Goal: Task Accomplishment & Management: Use online tool/utility

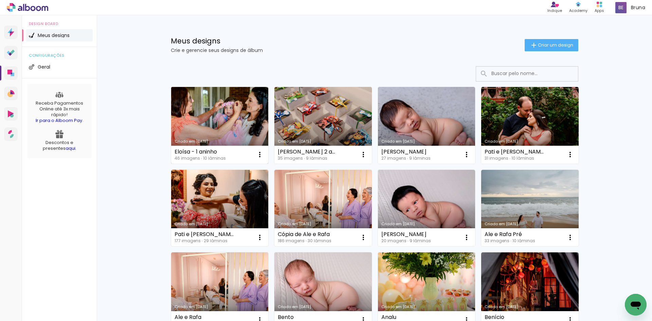
click at [249, 133] on link "Criado em [DATE]" at bounding box center [219, 125] width 97 height 77
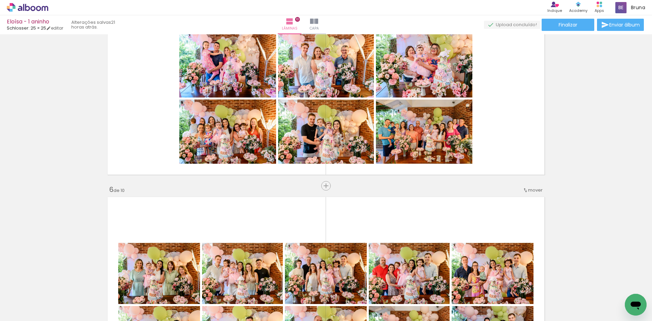
scroll to position [1052, 0]
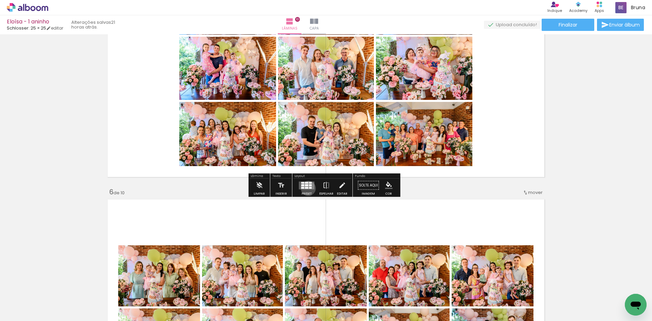
click at [306, 188] on div at bounding box center [306, 188] width 3 height 2
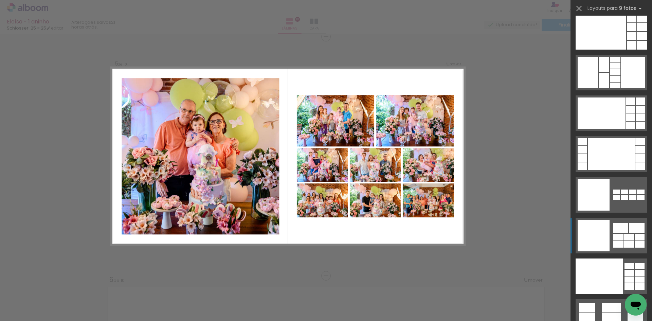
scroll to position [1650, 0]
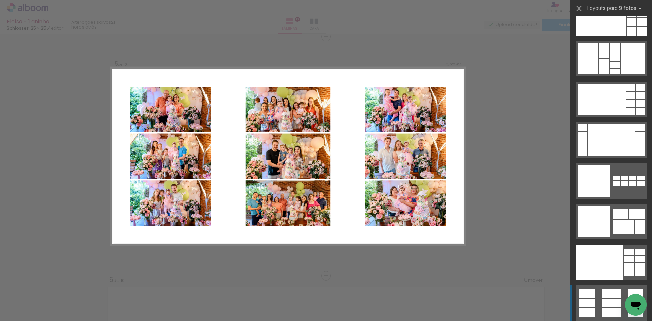
click at [611, 49] on div at bounding box center [615, 46] width 11 height 6
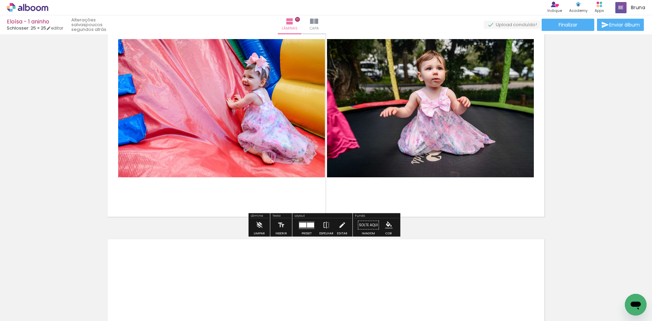
scroll to position [2105, 0]
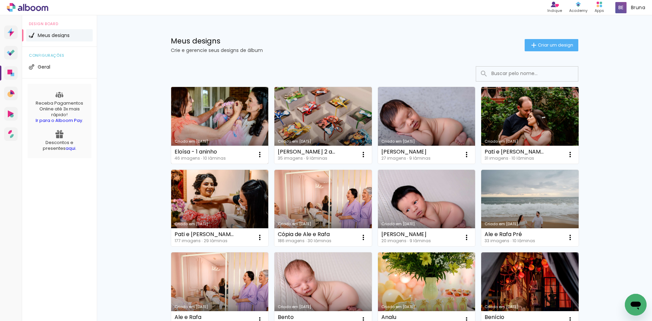
click at [248, 115] on link "Criado em [DATE]" at bounding box center [219, 125] width 97 height 77
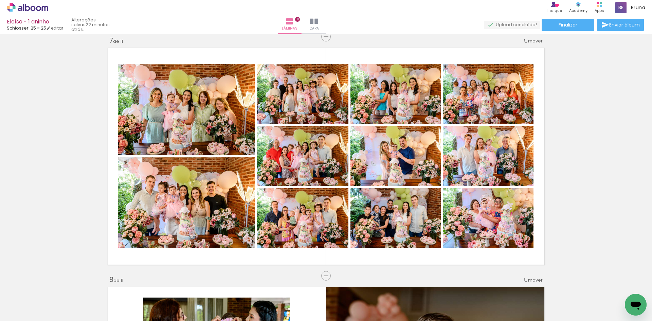
scroll to position [197, 0]
